Goal: Transaction & Acquisition: Purchase product/service

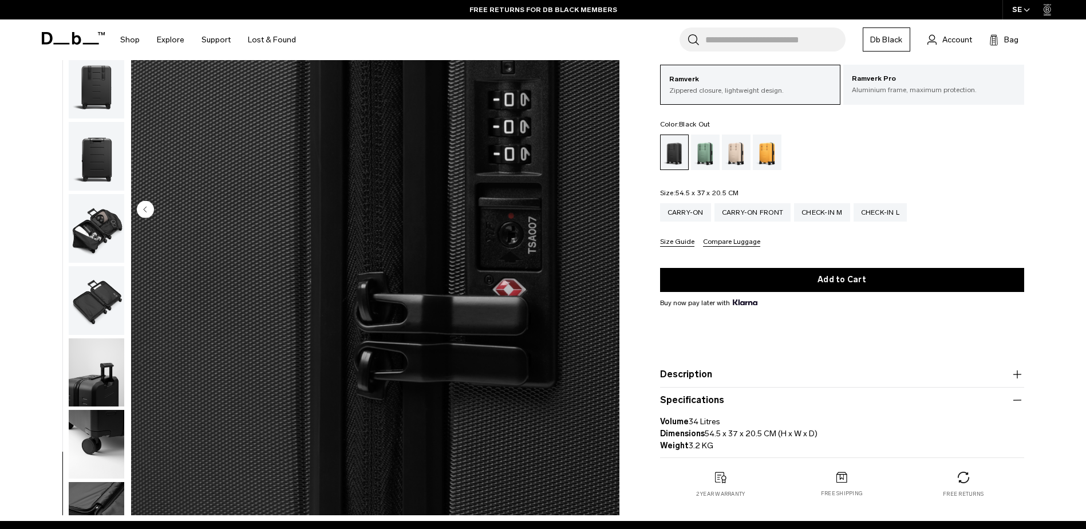
scroll to position [108, 0]
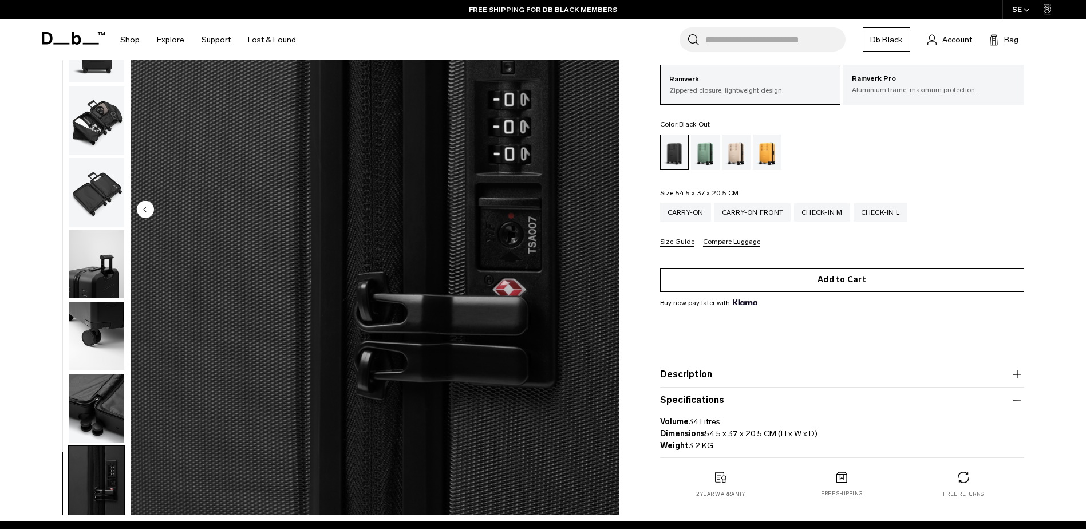
click at [833, 275] on button "Add to Cart" at bounding box center [842, 280] width 364 height 24
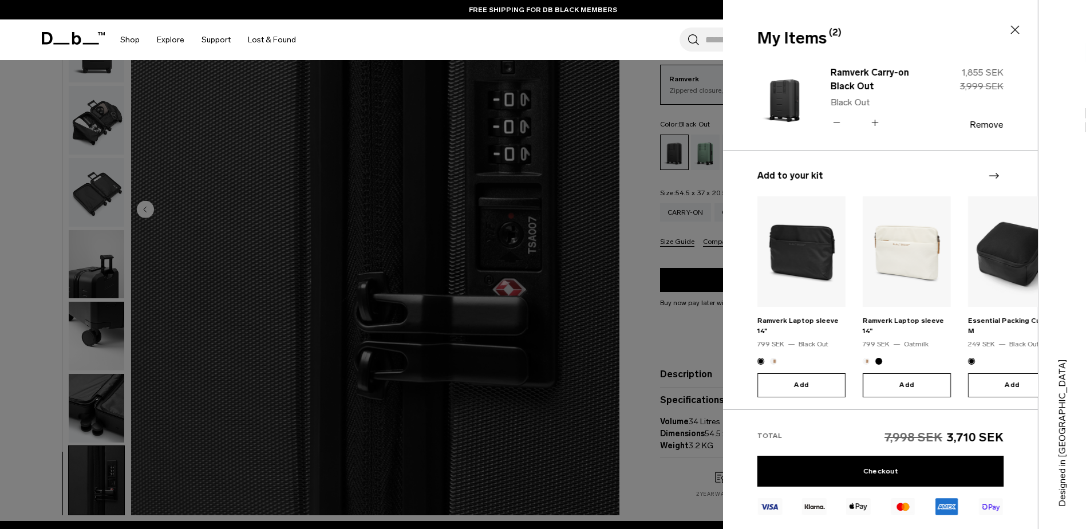
click at [834, 120] on icon at bounding box center [836, 122] width 11 height 17
click at [876, 121] on icon at bounding box center [874, 122] width 11 height 17
click at [884, 467] on link "Checkout" at bounding box center [880, 471] width 246 height 31
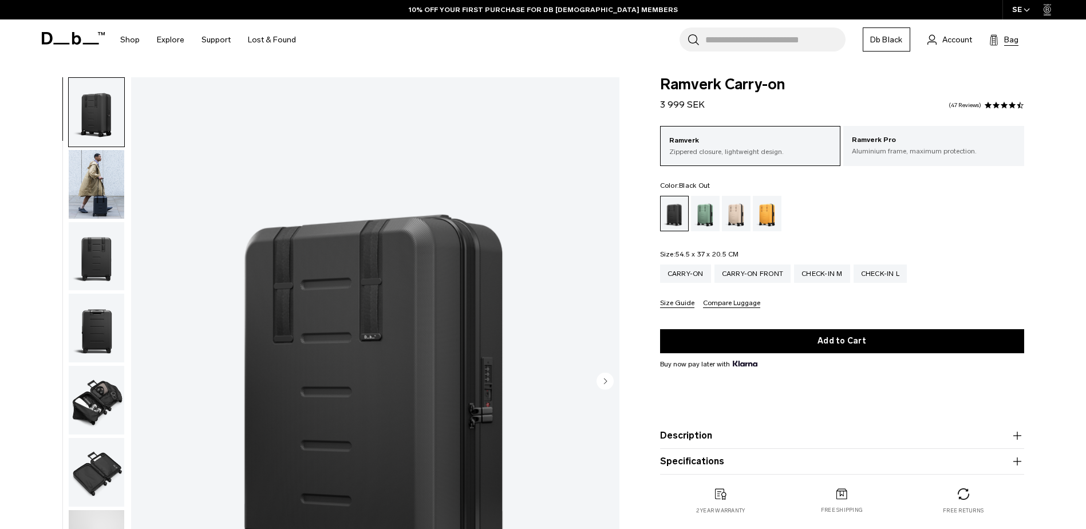
click at [1008, 40] on span "Bag" at bounding box center [1011, 40] width 14 height 12
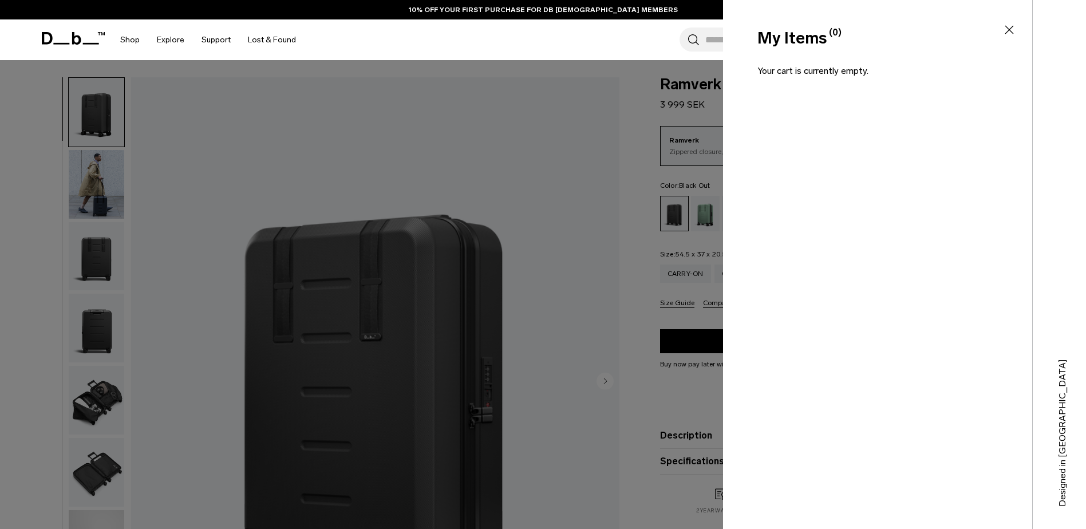
click at [667, 195] on div at bounding box center [543, 264] width 1086 height 529
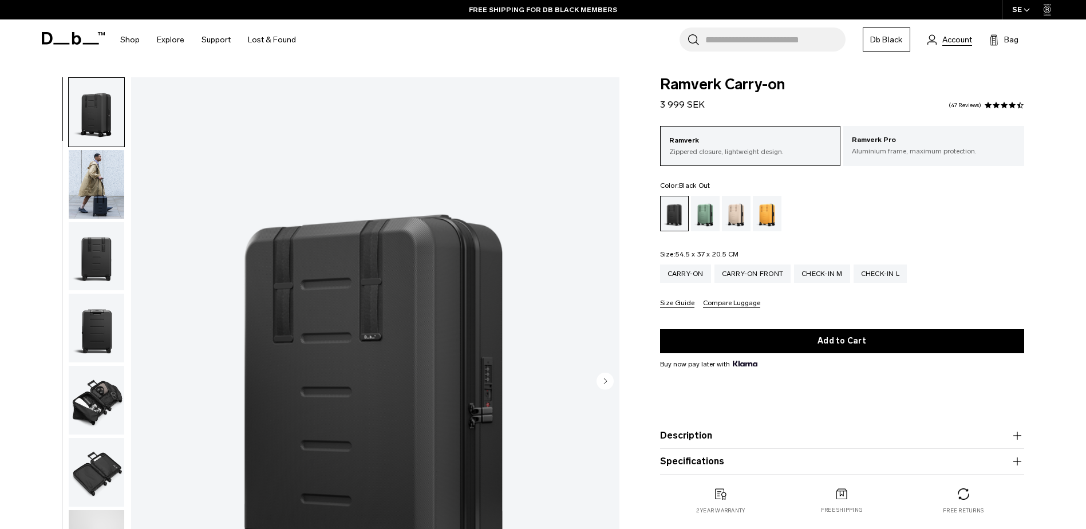
click at [953, 42] on span "Account" at bounding box center [957, 40] width 30 height 12
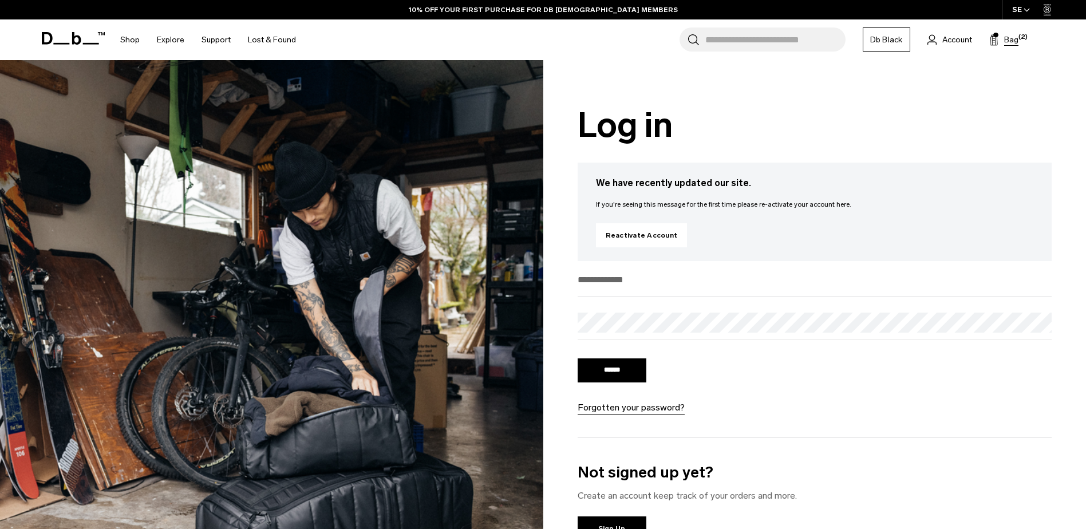
click at [1019, 38] on span "(2)" at bounding box center [1022, 38] width 9 height 10
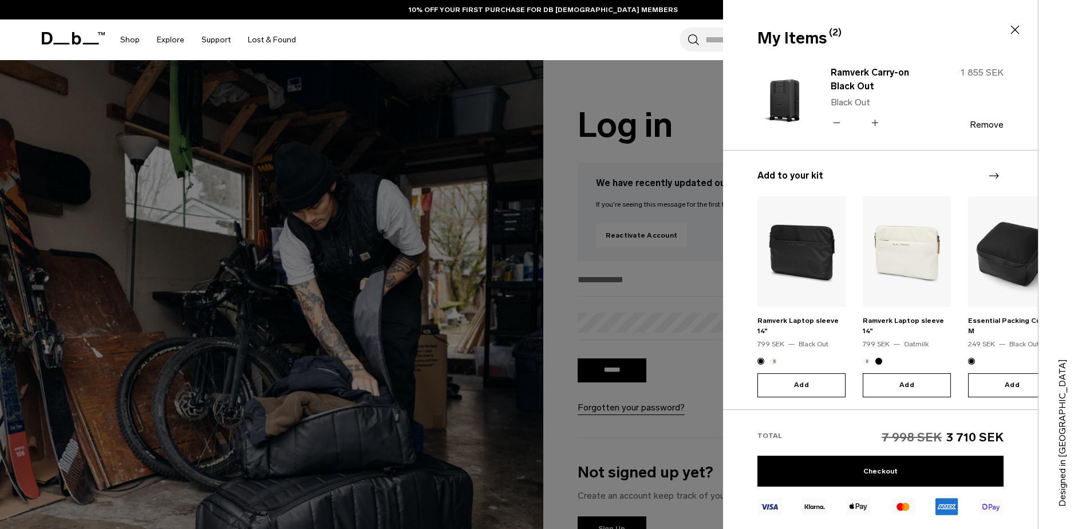
click at [834, 118] on icon at bounding box center [836, 122] width 11 height 17
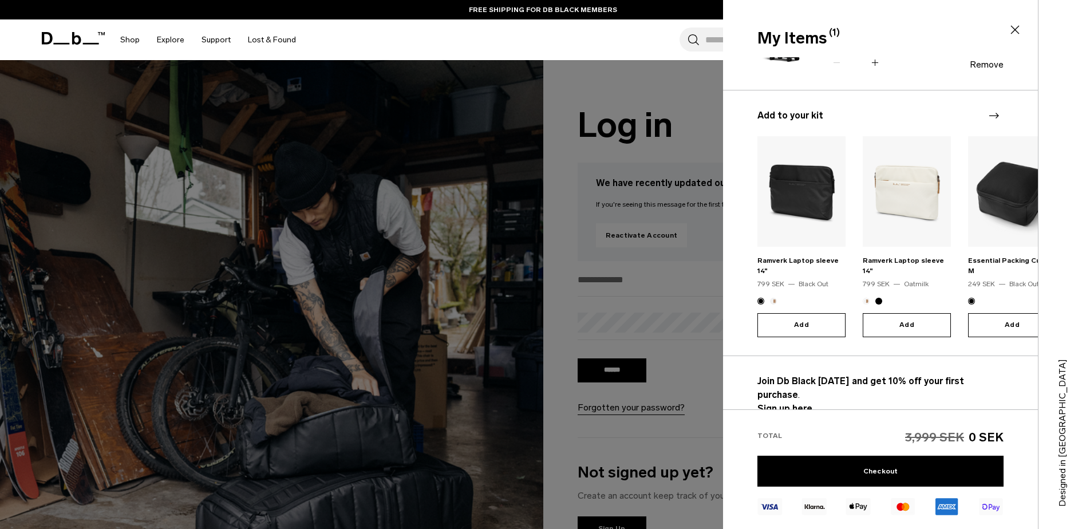
scroll to position [61, 0]
click at [874, 476] on link "Checkout" at bounding box center [880, 471] width 246 height 31
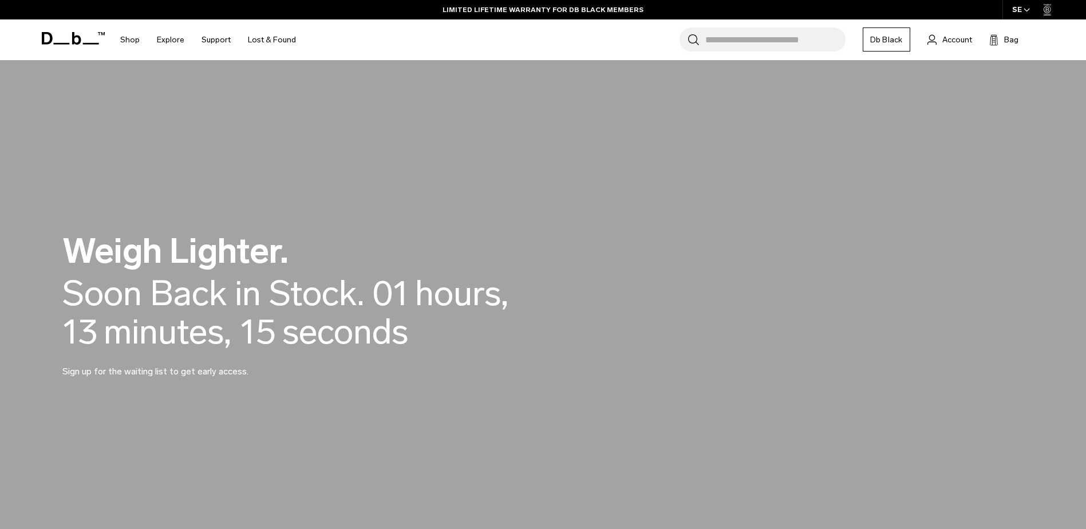
click at [763, 41] on input "Search for Bags, Luggage..." at bounding box center [775, 39] width 140 height 24
